Goal: Information Seeking & Learning: Learn about a topic

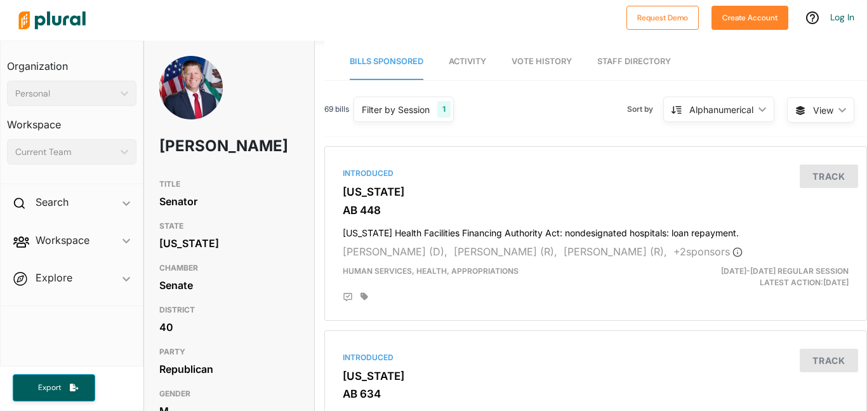
click at [448, 61] on nav "Bills Sponsored Activity Vote History Staff Directory" at bounding box center [595, 60] width 543 height 39
click at [458, 60] on span "Activity" at bounding box center [467, 61] width 37 height 10
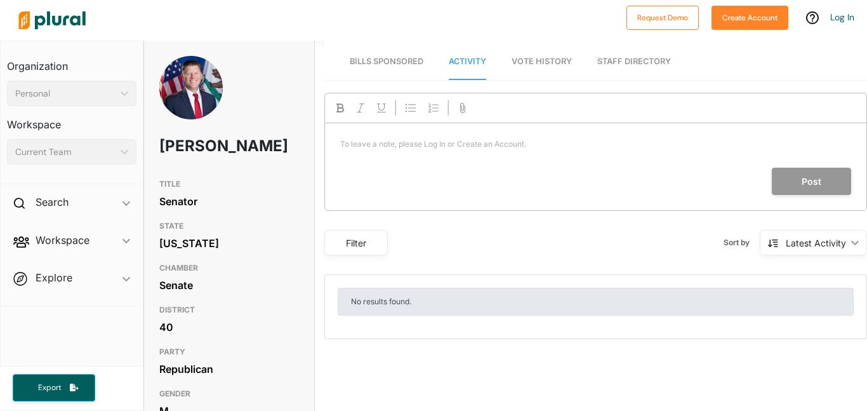
click at [400, 59] on span "Bills Sponsored" at bounding box center [387, 61] width 74 height 10
